Goal: Complete application form

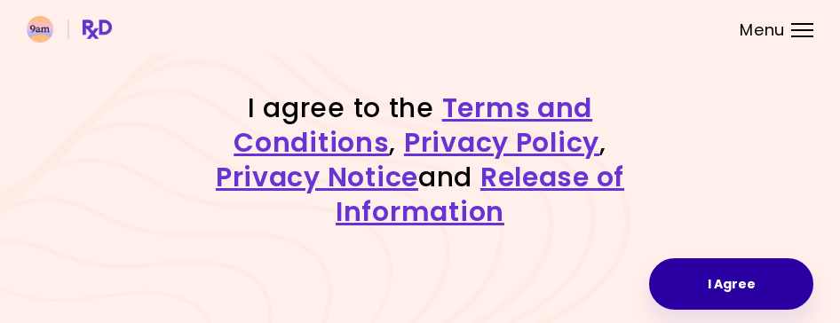
click at [746, 284] on button "I Agree" at bounding box center [731, 283] width 164 height 51
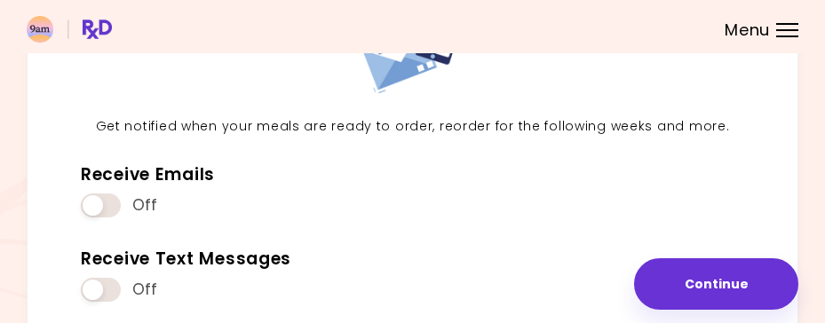
scroll to position [236, 0]
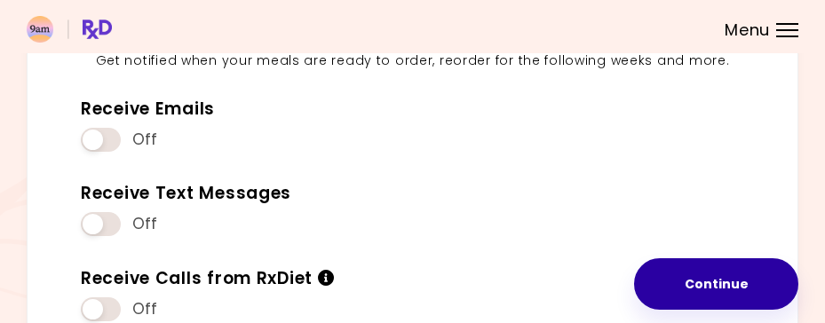
click at [724, 273] on button "Continue" at bounding box center [716, 283] width 164 height 51
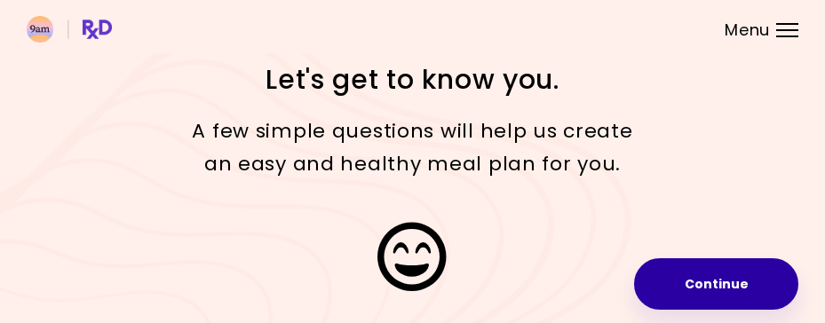
click at [750, 275] on button "Continue" at bounding box center [716, 283] width 164 height 51
